Goal: Information Seeking & Learning: Learn about a topic

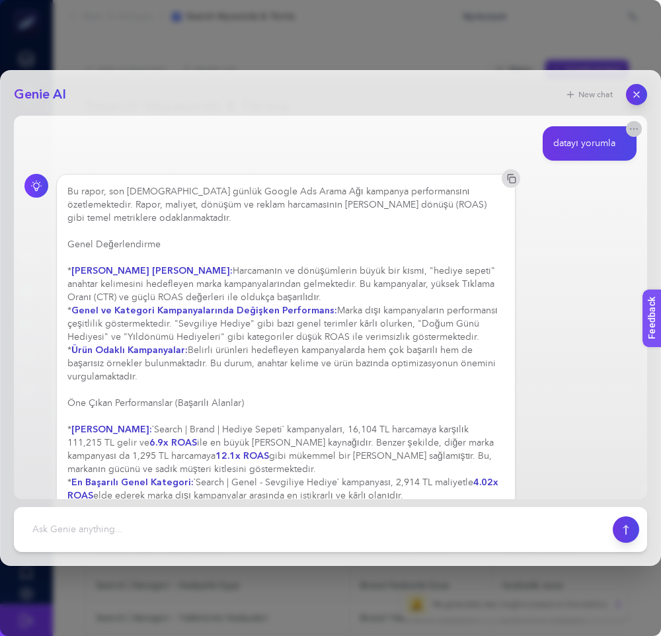
click at [635, 128] on icon "button" at bounding box center [634, 129] width 11 height 11
click at [638, 91] on icon "button" at bounding box center [636, 94] width 11 height 11
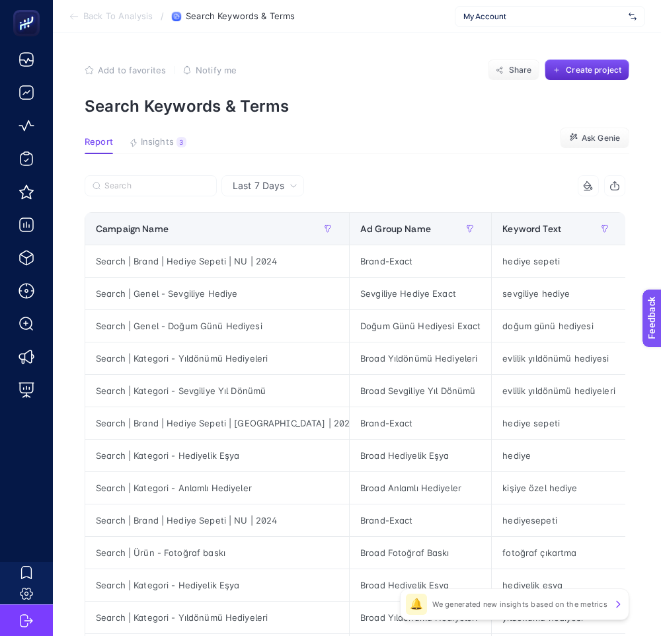
click at [386, 108] on p "Search Keywords & Terms" at bounding box center [357, 106] width 545 height 19
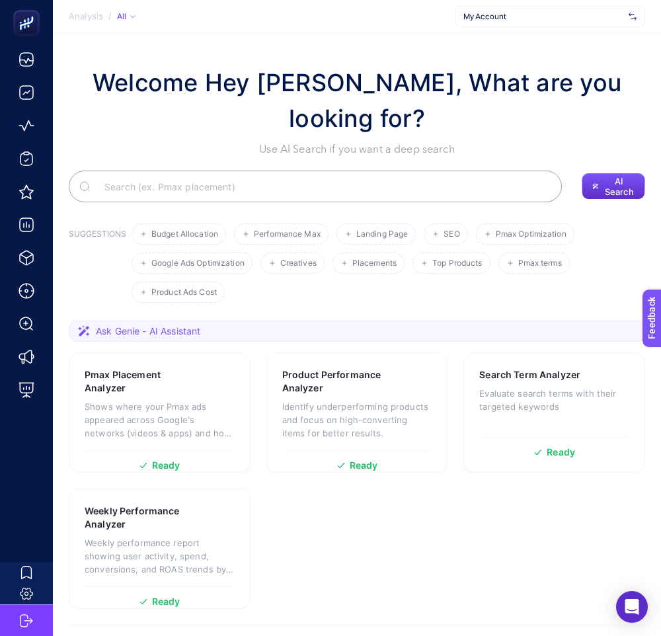
click at [553, 15] on span "My Account" at bounding box center [544, 16] width 160 height 11
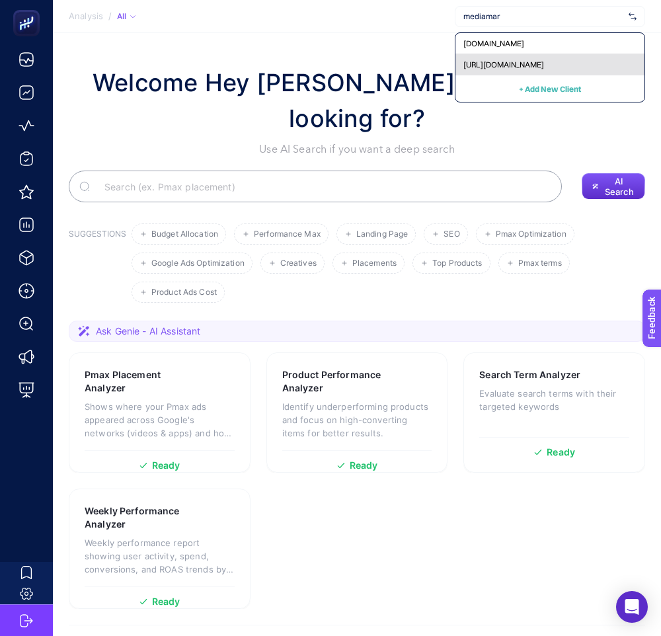
type input "mediamar"
click at [499, 69] on span "https://www.mediamarkt.com.tr/" at bounding box center [504, 65] width 81 height 11
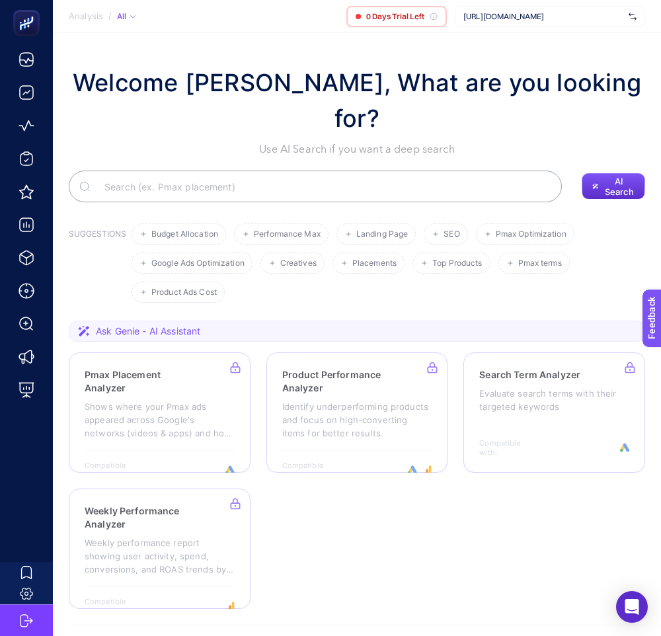
click at [550, 21] on span "https://www.mediamarkt.com.tr/" at bounding box center [544, 16] width 160 height 11
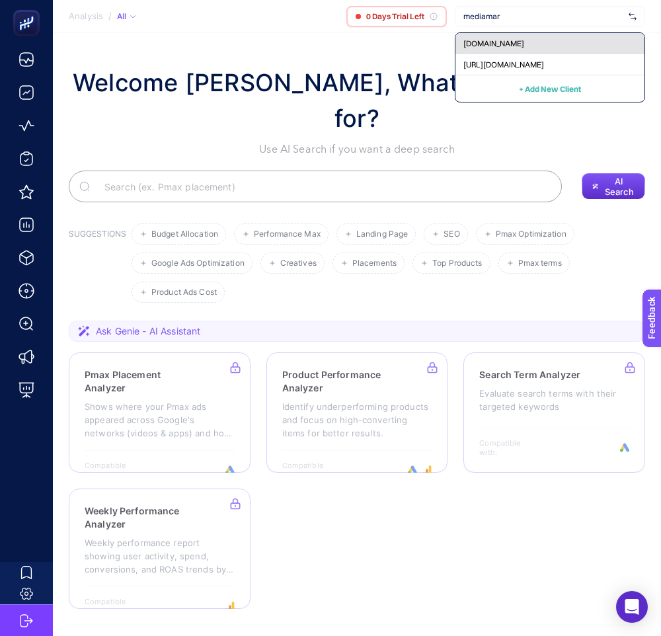
type input "mediamar"
click at [518, 39] on span "mediamarkt.com.tr" at bounding box center [494, 43] width 61 height 11
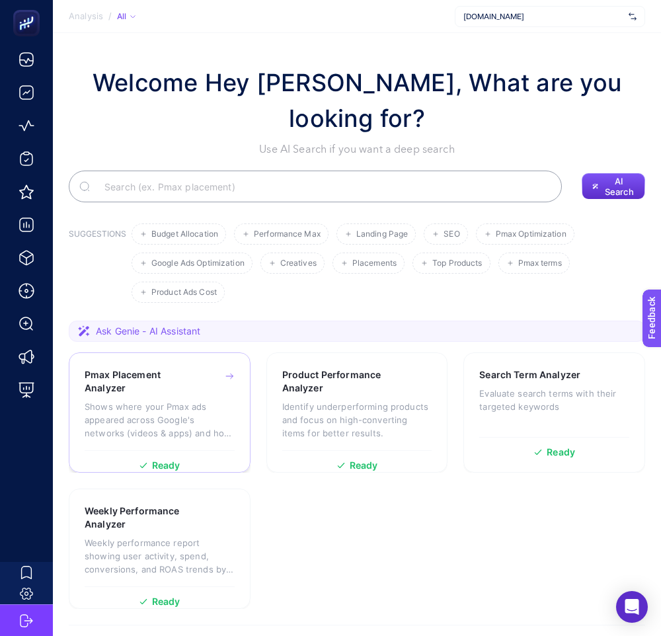
click at [193, 368] on div "Pmax Placement Analyzer" at bounding box center [160, 381] width 150 height 26
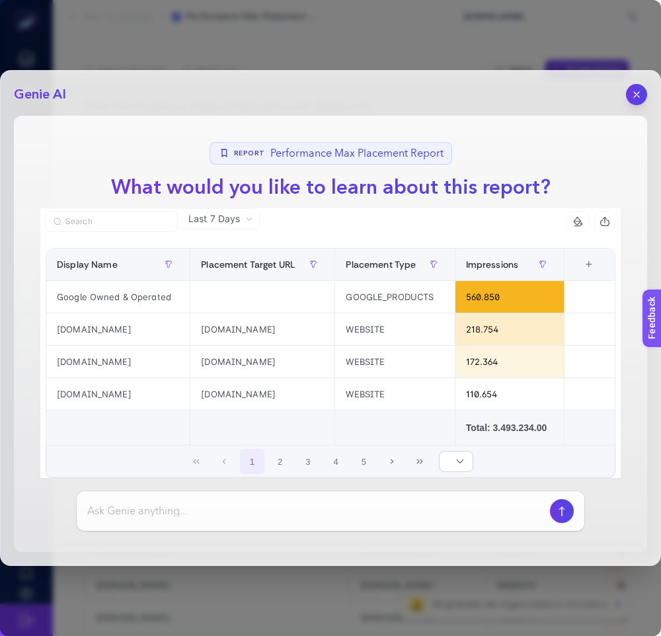
click at [227, 505] on input at bounding box center [316, 511] width 458 height 16
paste input "Can you analyze the data?"
type input "Can you analyze the data?"
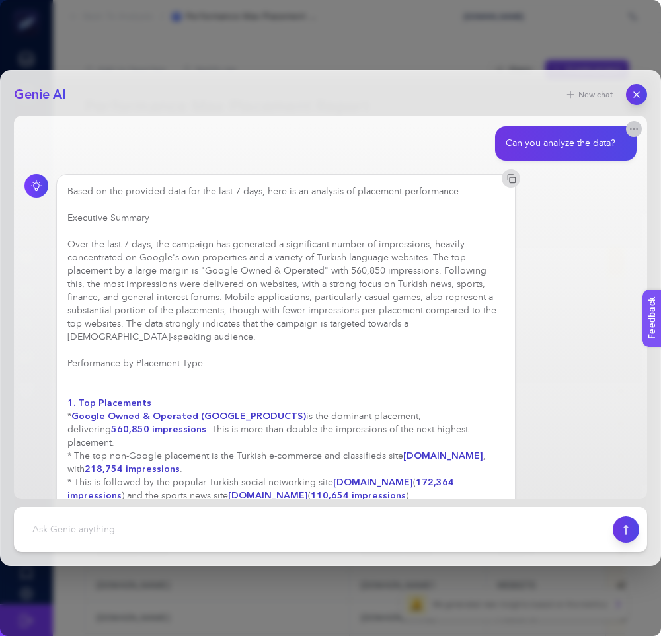
click at [637, 126] on icon "button" at bounding box center [634, 129] width 11 height 11
click at [594, 143] on span "Create notification" at bounding box center [574, 144] width 68 height 12
click at [634, 92] on icon "button" at bounding box center [636, 94] width 5 height 5
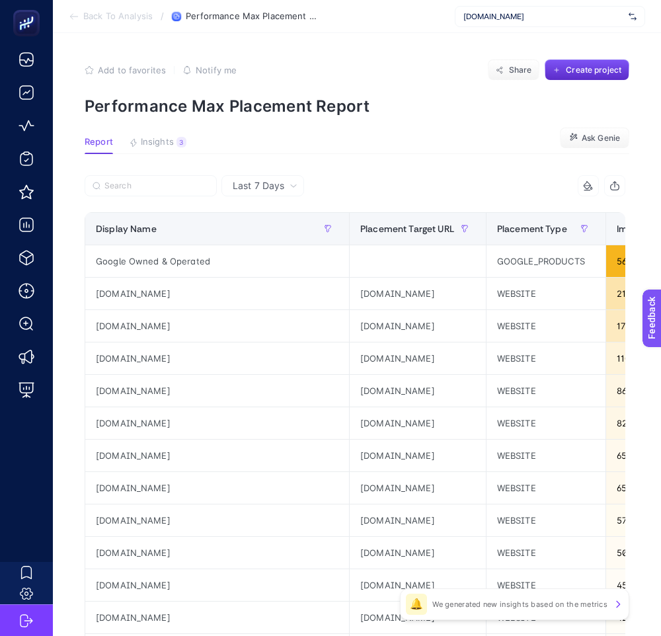
click at [534, 19] on span "mediamarkt.com.tr" at bounding box center [544, 16] width 160 height 11
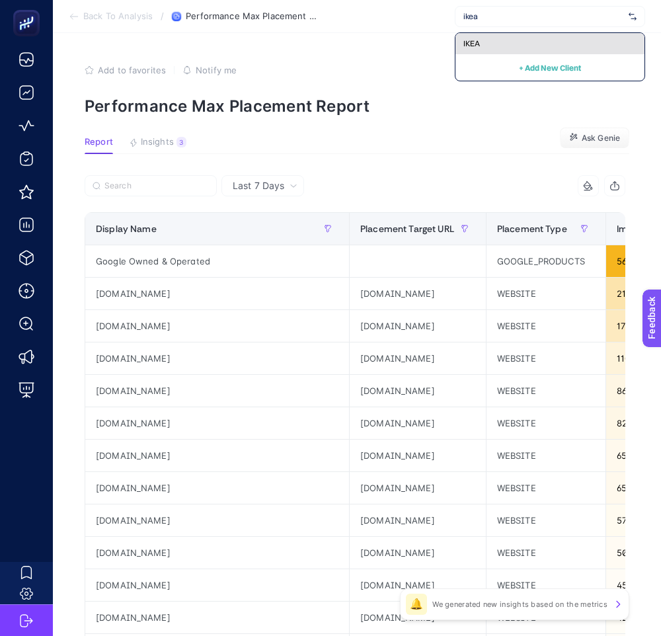
type input "ikea"
click at [498, 38] on div "IKEA" at bounding box center [550, 43] width 189 height 21
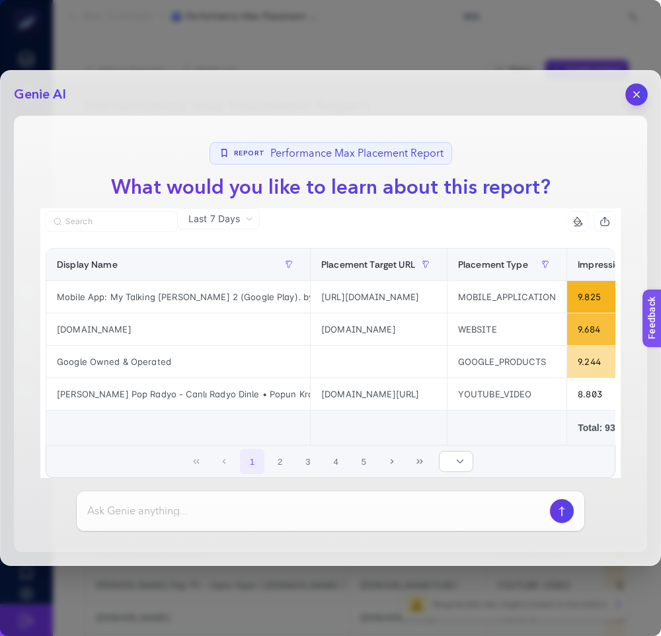
click at [635, 85] on button "button" at bounding box center [637, 94] width 22 height 22
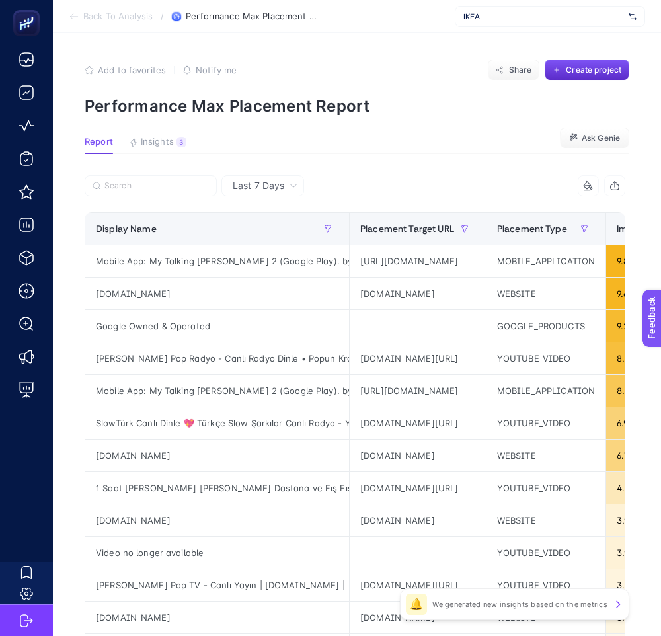
click at [352, 128] on article "Add to favorites false Notify me Share Create project Performance Max Placement…" at bounding box center [357, 549] width 608 height 1033
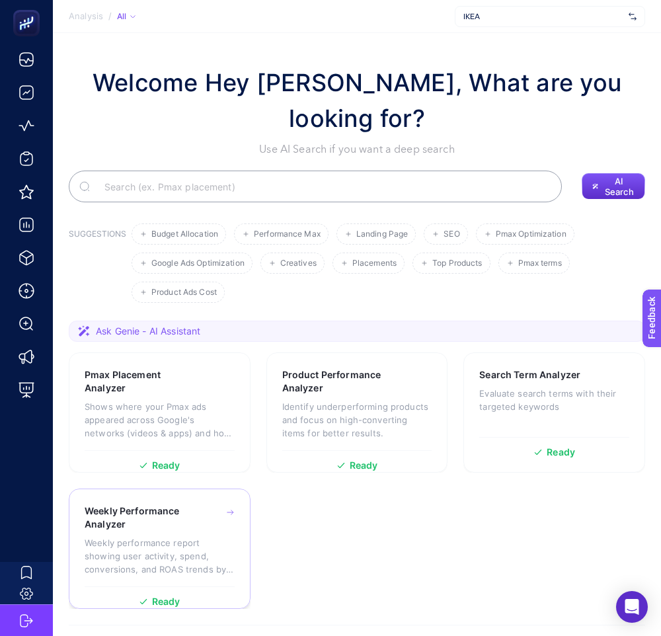
click at [156, 505] on h3 "Weekly Performance Analyzer" at bounding box center [140, 518] width 110 height 26
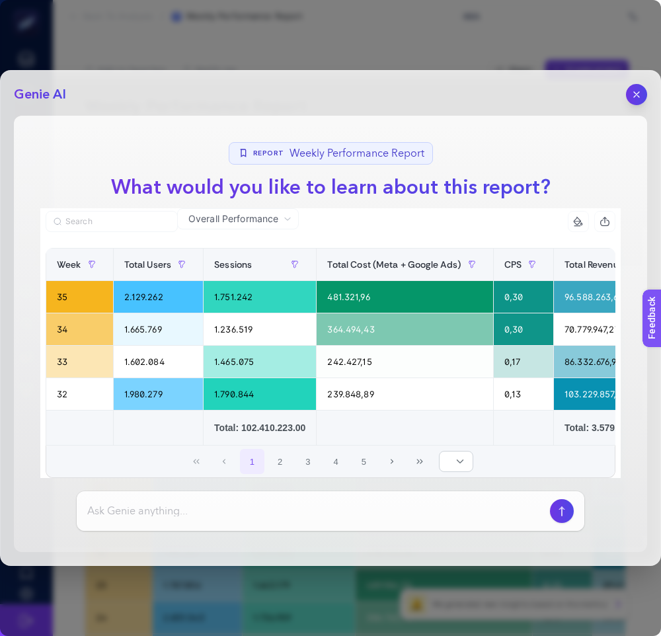
click at [217, 510] on input at bounding box center [316, 511] width 458 height 16
paste input "Can you explain the data here one by one?"
type input "Can you explain the data here one by one?"
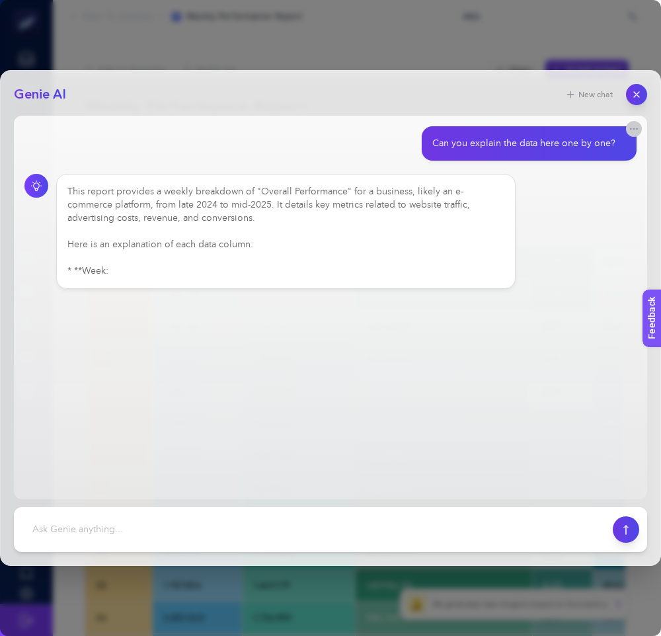
click at [629, 128] on icon "button" at bounding box center [634, 129] width 11 height 11
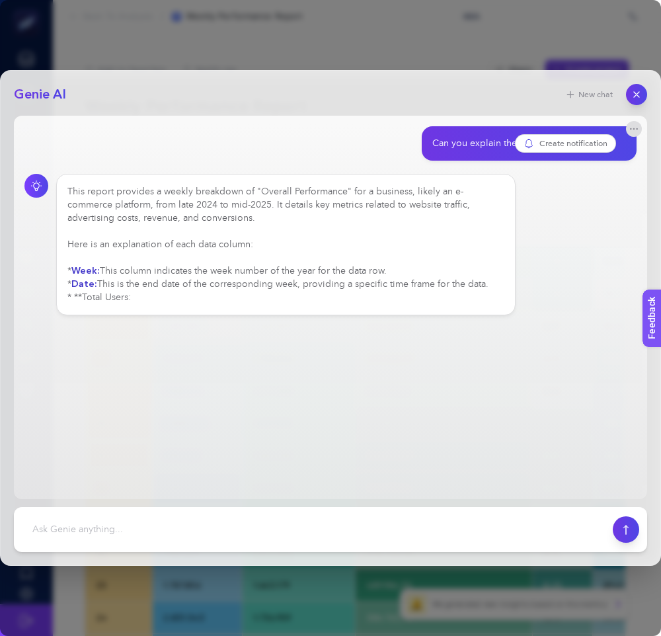
click at [596, 141] on span "Create notification" at bounding box center [574, 144] width 68 height 12
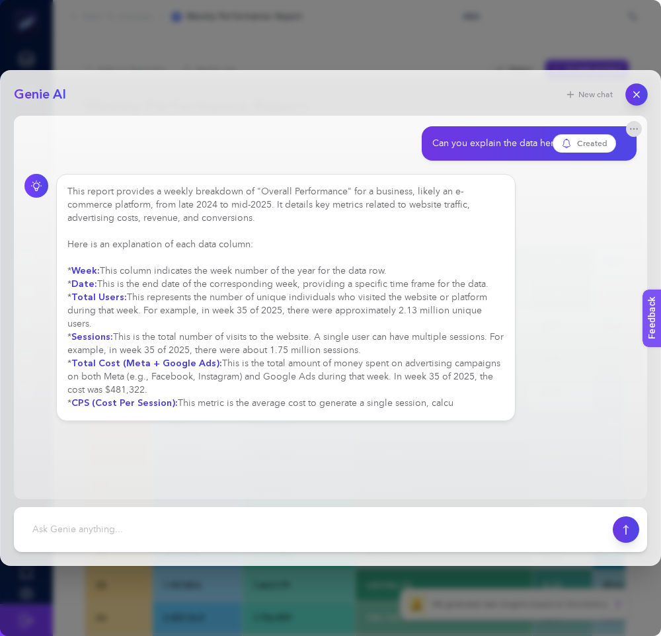
click at [636, 85] on button "button" at bounding box center [637, 94] width 22 height 22
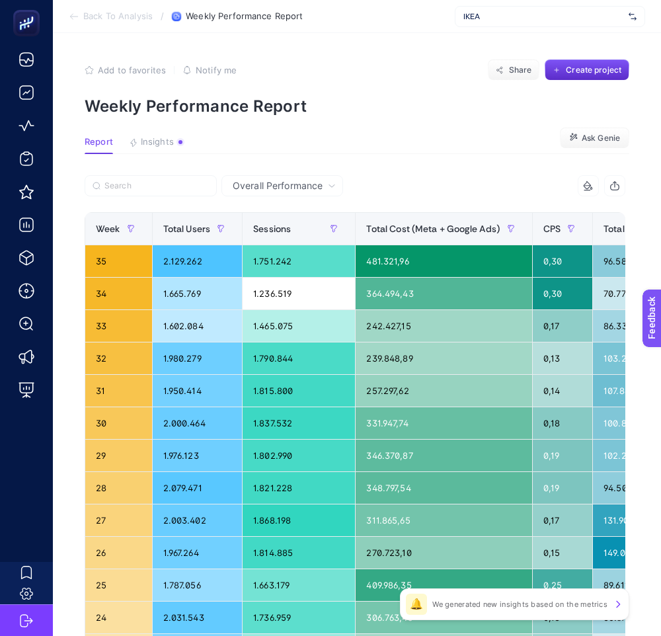
click at [372, 110] on p "Weekly Performance Report" at bounding box center [357, 106] width 545 height 19
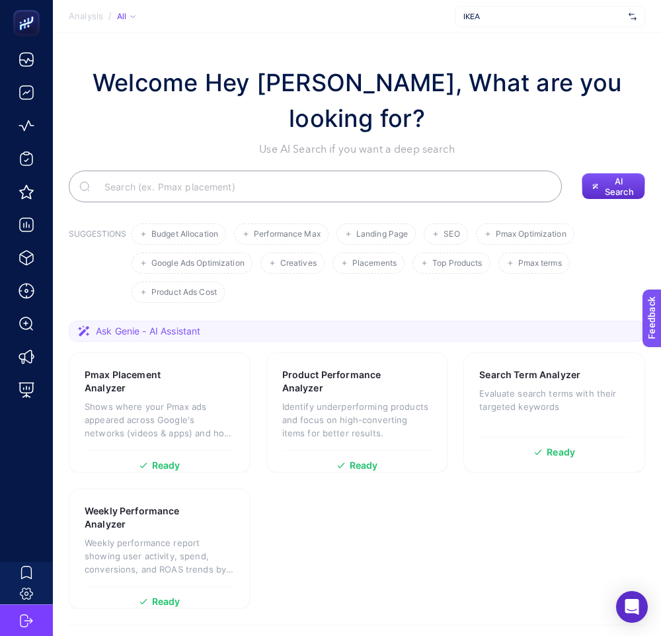
click at [523, 24] on div "IKEA" at bounding box center [550, 16] width 190 height 21
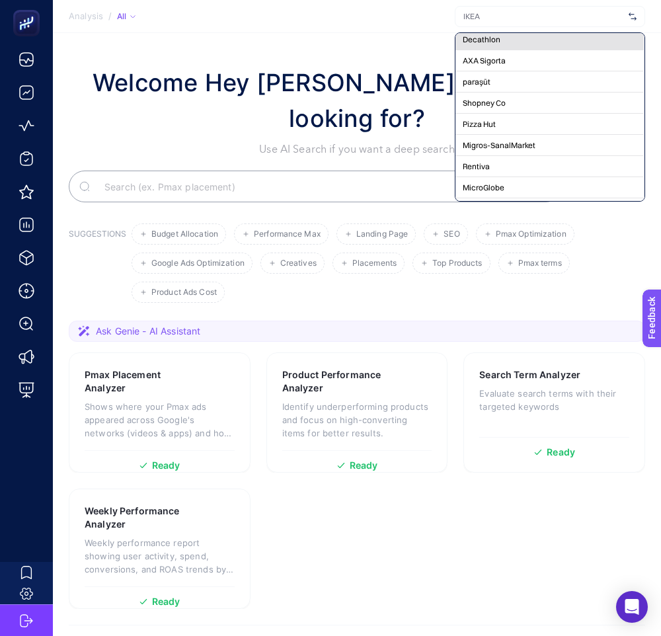
scroll to position [0, 1]
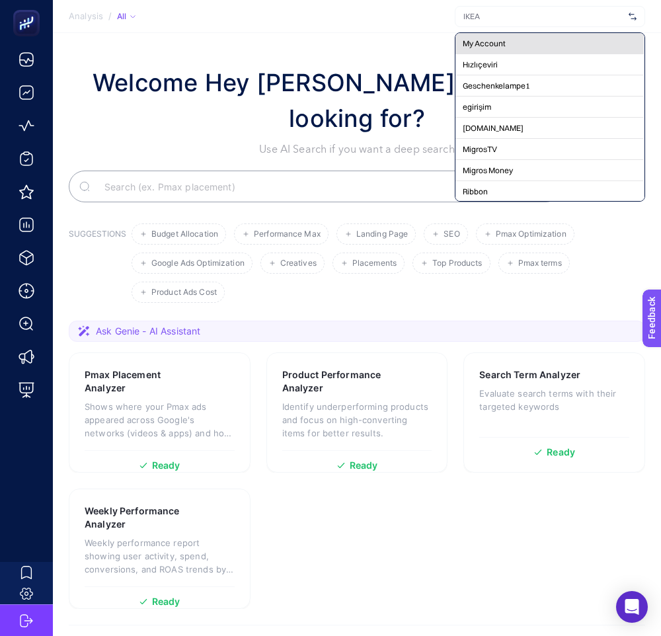
click at [524, 54] on div "My Account" at bounding box center [549, 64] width 189 height 21
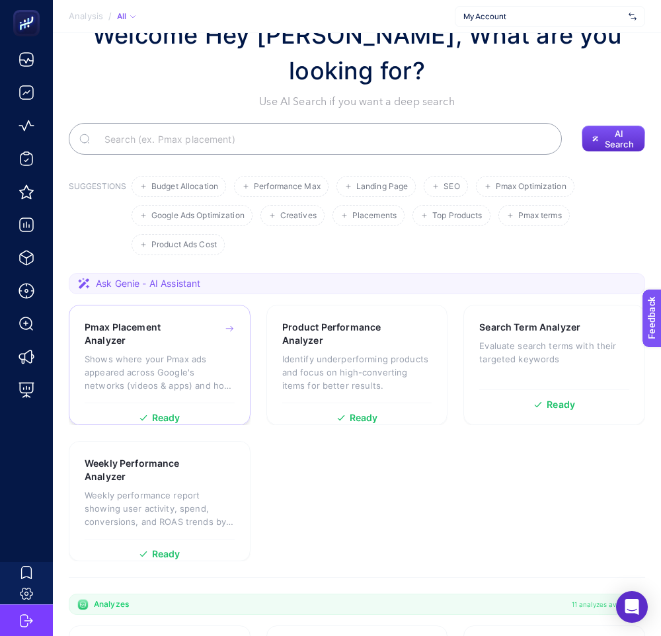
scroll to position [50, 0]
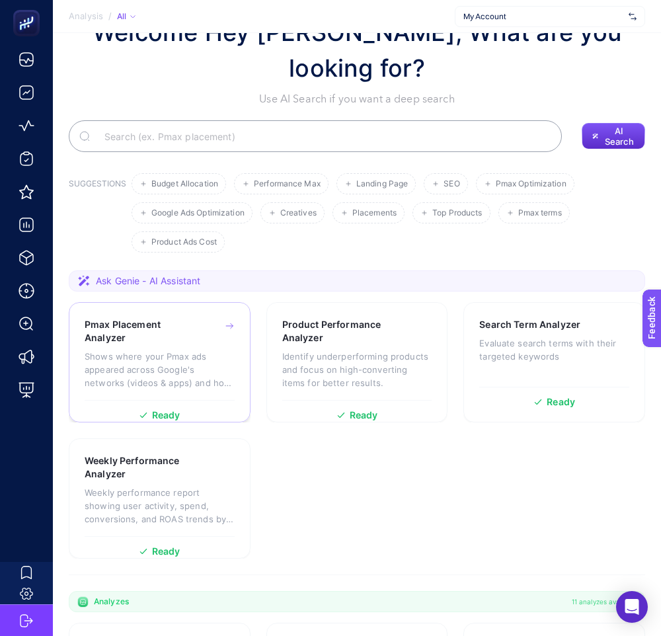
click at [179, 350] on p "Shows where your Pmax ads appeared across Google's networks (videos & apps) and…" at bounding box center [160, 370] width 150 height 40
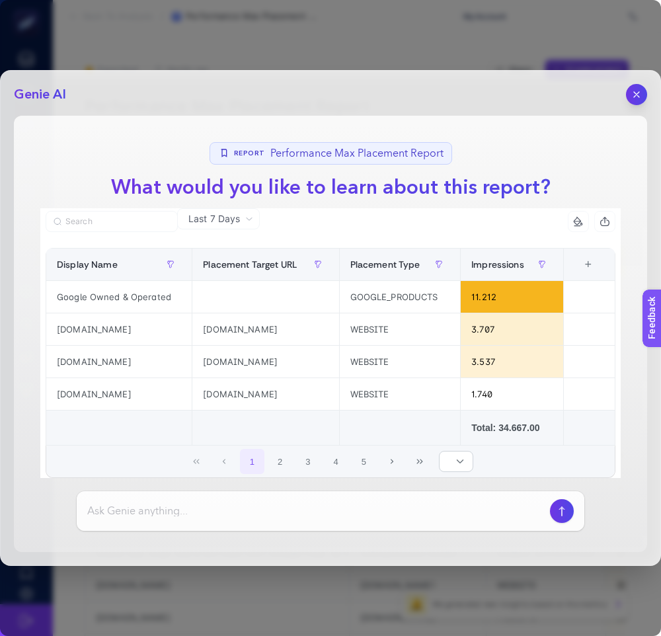
click at [229, 515] on input at bounding box center [316, 511] width 458 height 16
paste input "Can you provide information about the data?"
type input "Can you provide information about the data?"
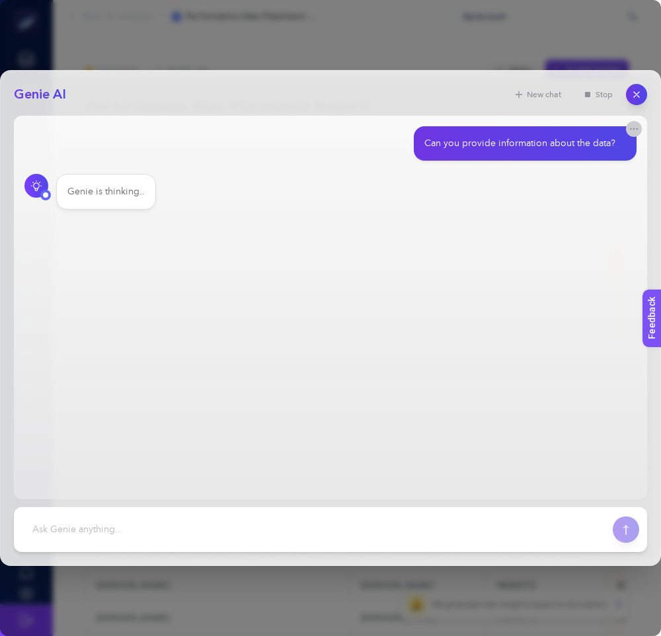
click at [633, 131] on icon "button" at bounding box center [634, 129] width 11 height 11
click at [595, 144] on span "Create notification" at bounding box center [574, 144] width 68 height 12
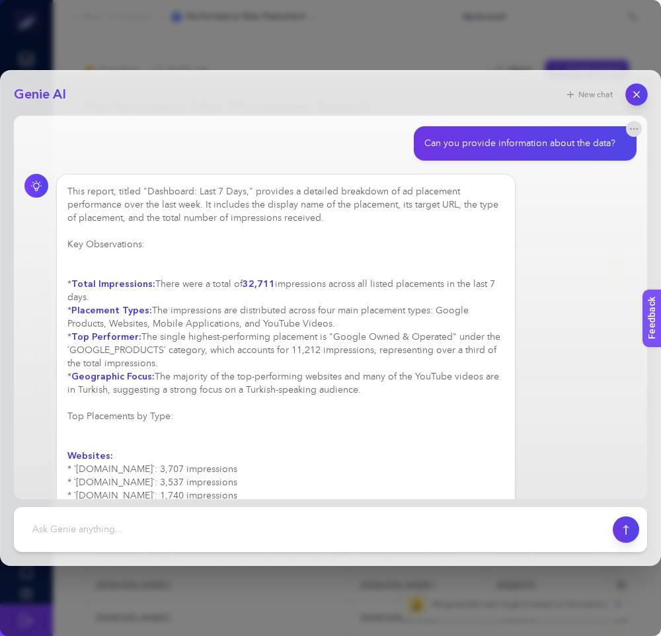
click at [636, 89] on icon "button" at bounding box center [636, 94] width 11 height 11
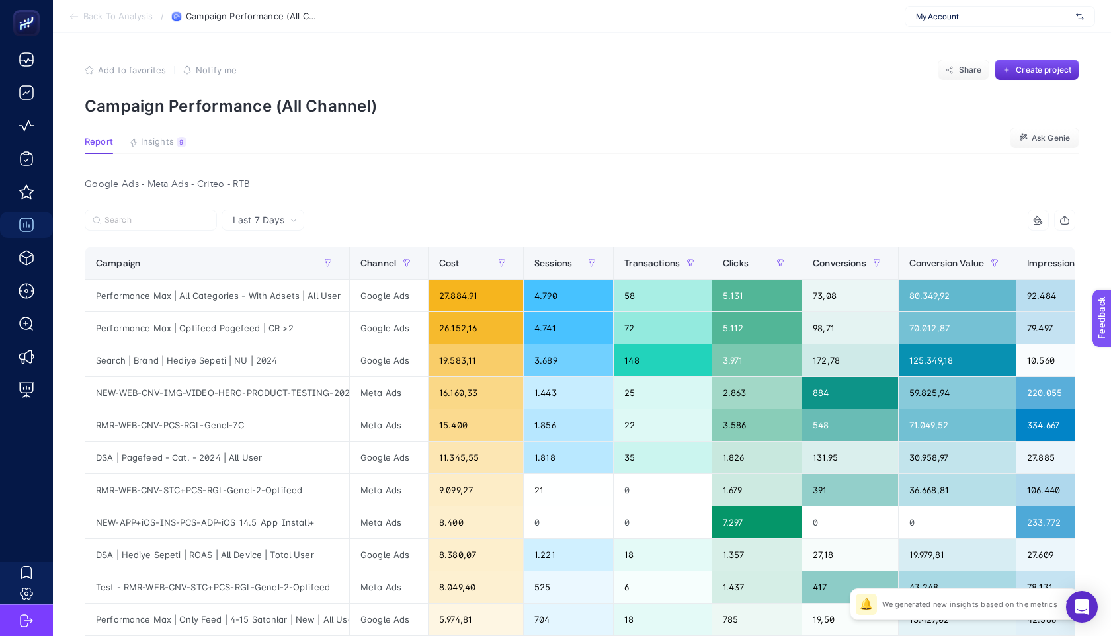
click at [942, 5] on section "Back To Analysis / Campaign Performance (All Channel) My Account" at bounding box center [582, 16] width 1058 height 33
click at [941, 14] on span "My Account" at bounding box center [993, 16] width 155 height 11
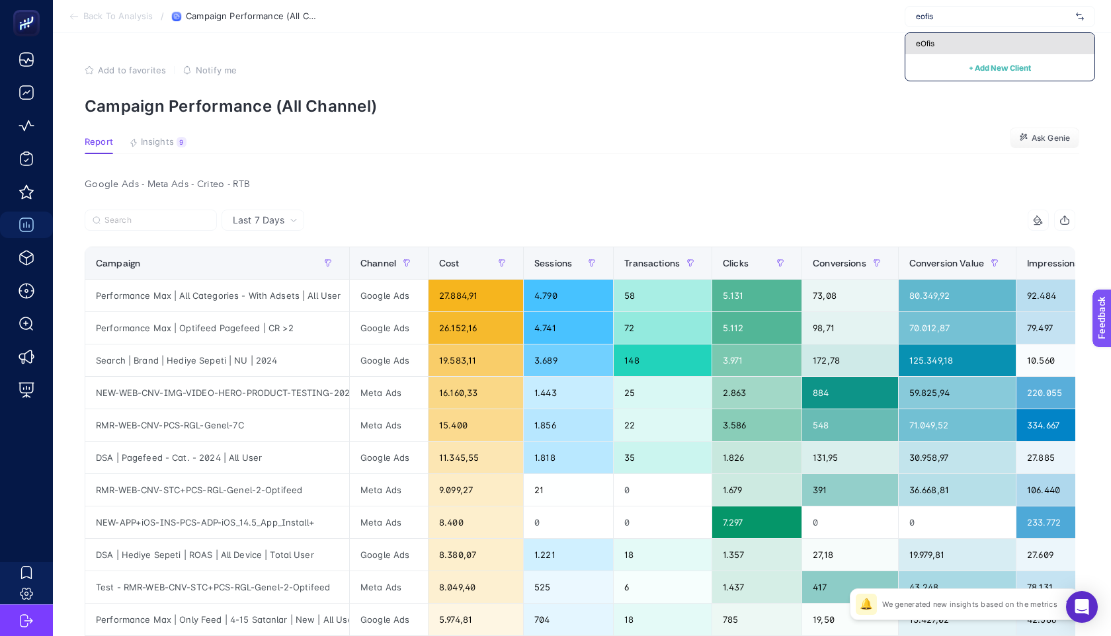
type input "eofis"
click at [916, 38] on span "eOfis" at bounding box center [925, 43] width 19 height 11
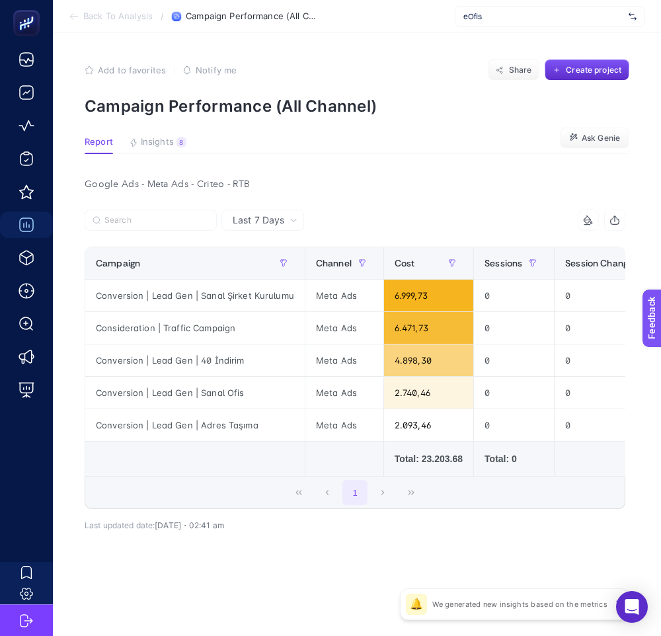
click at [504, 184] on div "Google Ads - Meta Ads - Criteo - RTB" at bounding box center [355, 184] width 562 height 19
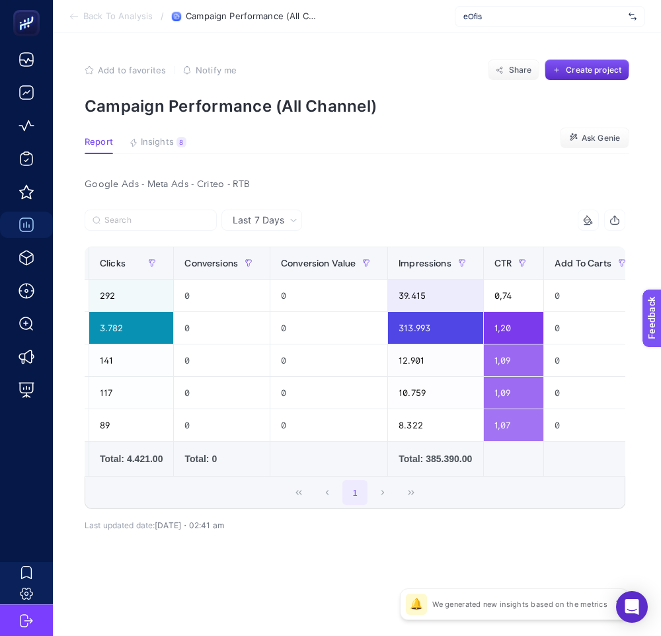
scroll to position [0, 629]
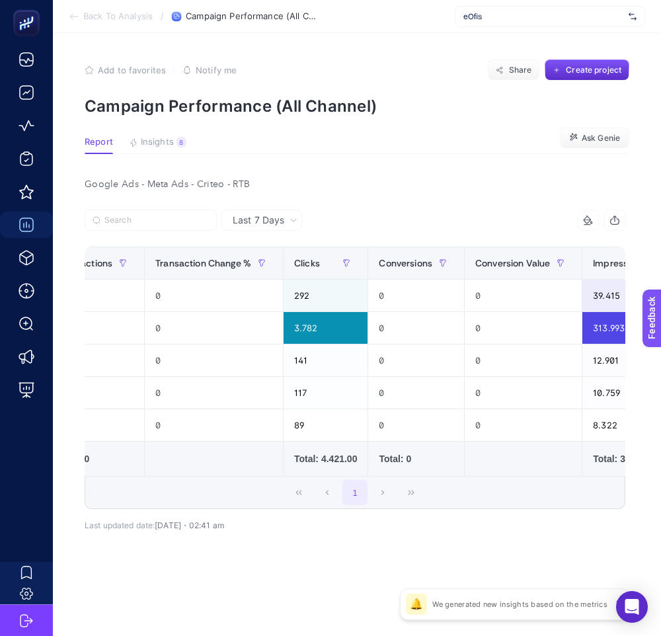
click at [288, 223] on div "Last 7 Days" at bounding box center [264, 220] width 75 height 9
click at [246, 265] on li "Last 30 Days" at bounding box center [261, 272] width 73 height 24
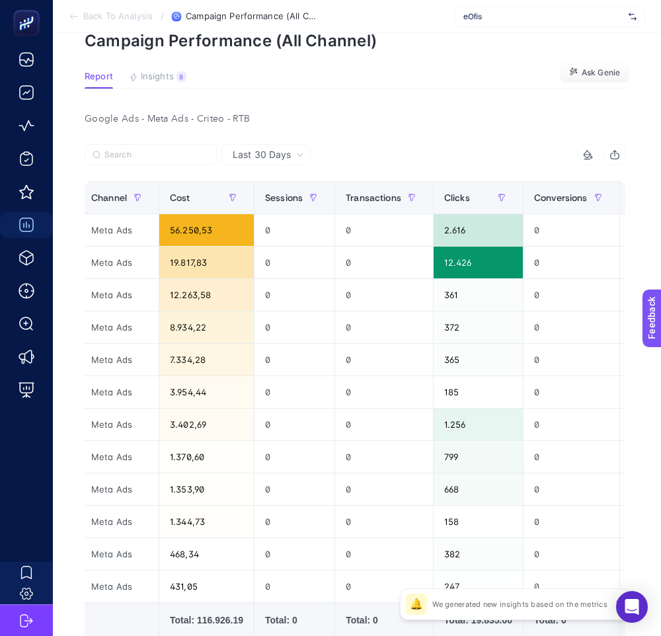
scroll to position [0, 266]
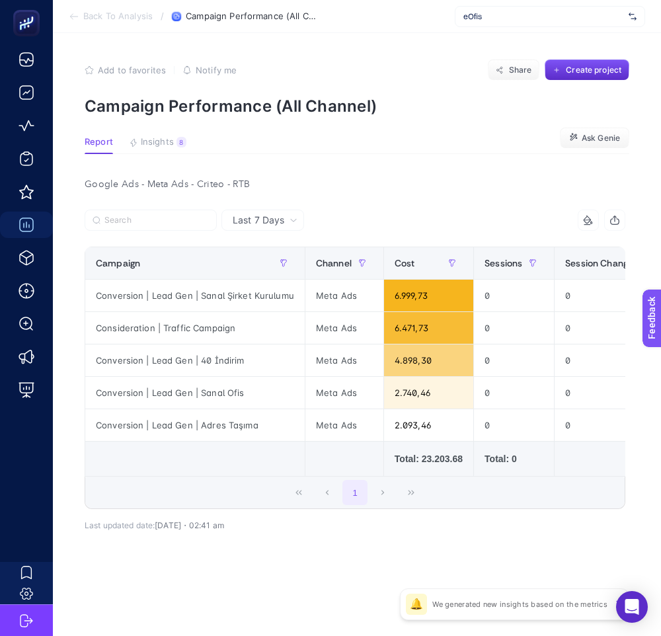
click at [363, 192] on div "Google Ads - Meta Ads - Criteo - RTB" at bounding box center [355, 184] width 562 height 19
click at [257, 225] on span "Last 7 Days" at bounding box center [259, 220] width 52 height 13
click at [270, 262] on li "Last 30 Days" at bounding box center [262, 272] width 75 height 24
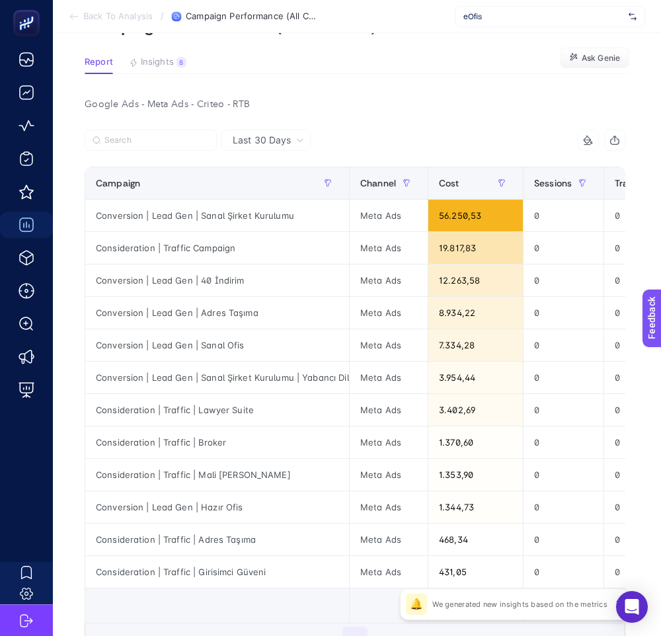
scroll to position [98, 0]
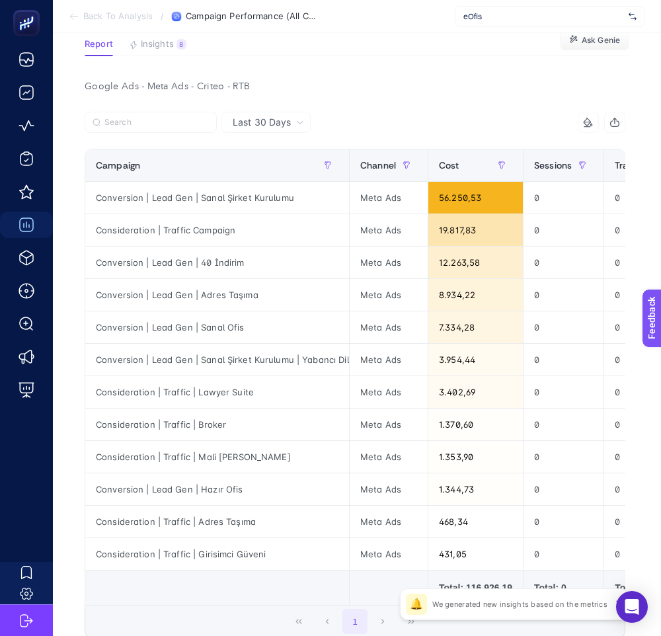
click at [426, 111] on div "Google Ads - Meta Ads - Criteo - RTB Last 30 Days 18 items selected Campaign Ch…" at bounding box center [355, 397] width 562 height 640
